Goal: Find specific page/section

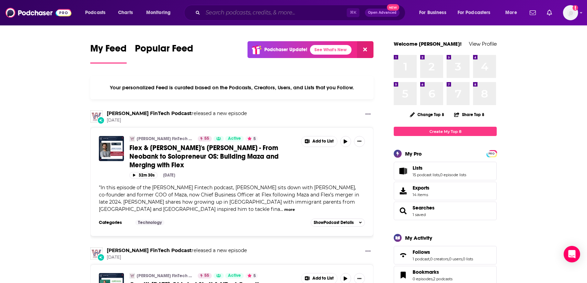
click at [212, 11] on input "Search podcasts, credits, & more..." at bounding box center [275, 12] width 144 height 11
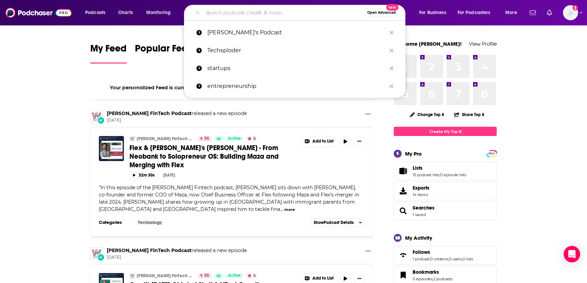
paste input "Growth Driver"
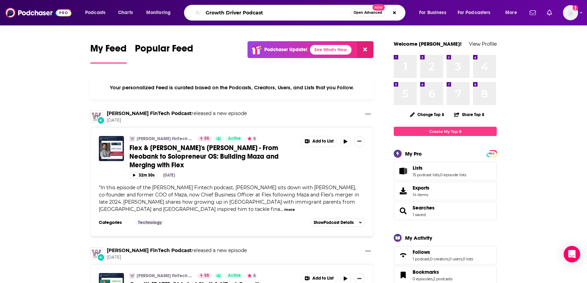
type input "Growth Driver Podcast"
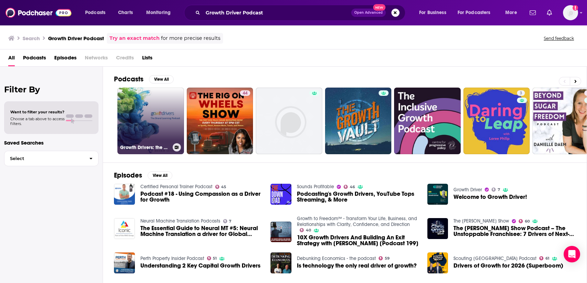
click at [153, 116] on link "Growth Drivers: the Brand Learning podcast" at bounding box center [150, 121] width 67 height 67
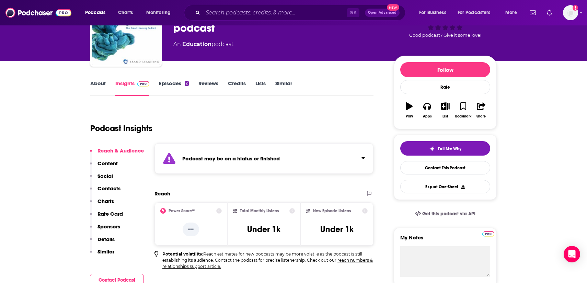
scroll to position [70, 0]
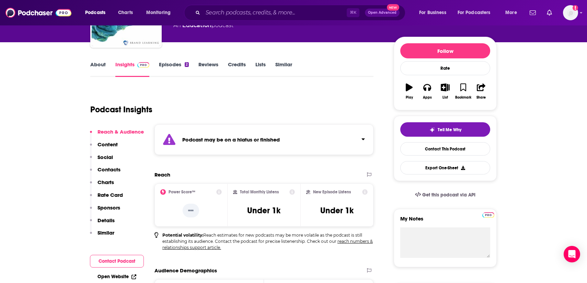
click at [96, 66] on link "About" at bounding box center [97, 69] width 15 height 16
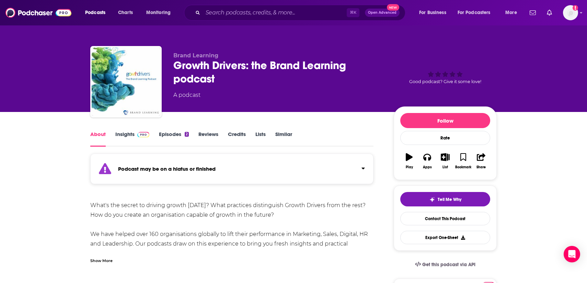
scroll to position [53, 0]
